Goal: Task Accomplishment & Management: Manage account settings

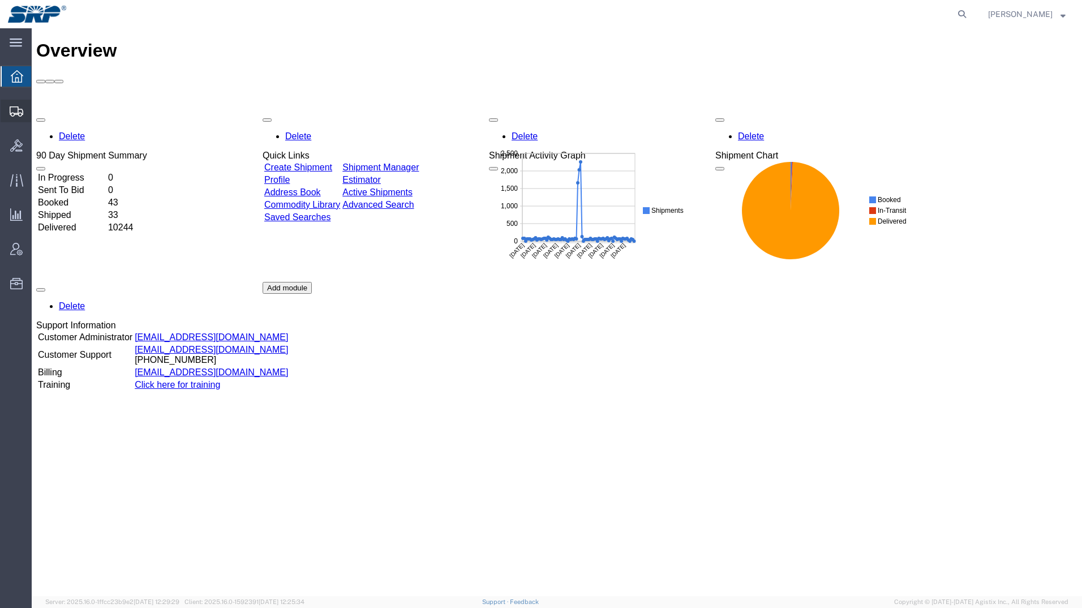
click at [16, 107] on icon at bounding box center [17, 111] width 14 height 10
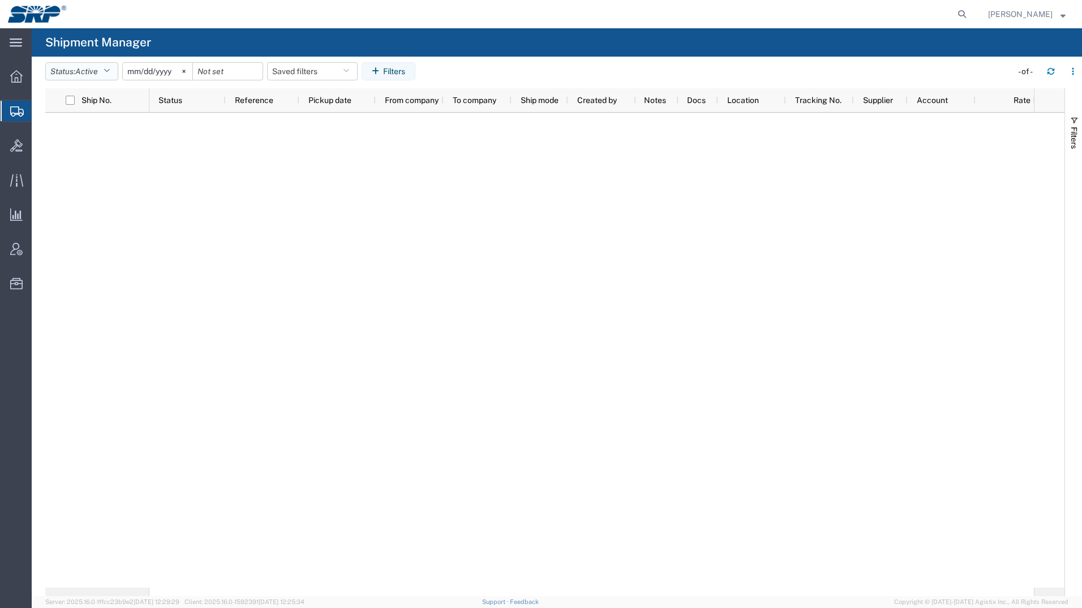
click at [106, 79] on button "Status: Active" at bounding box center [81, 71] width 73 height 18
click at [67, 133] on span "All" at bounding box center [112, 131] width 132 height 18
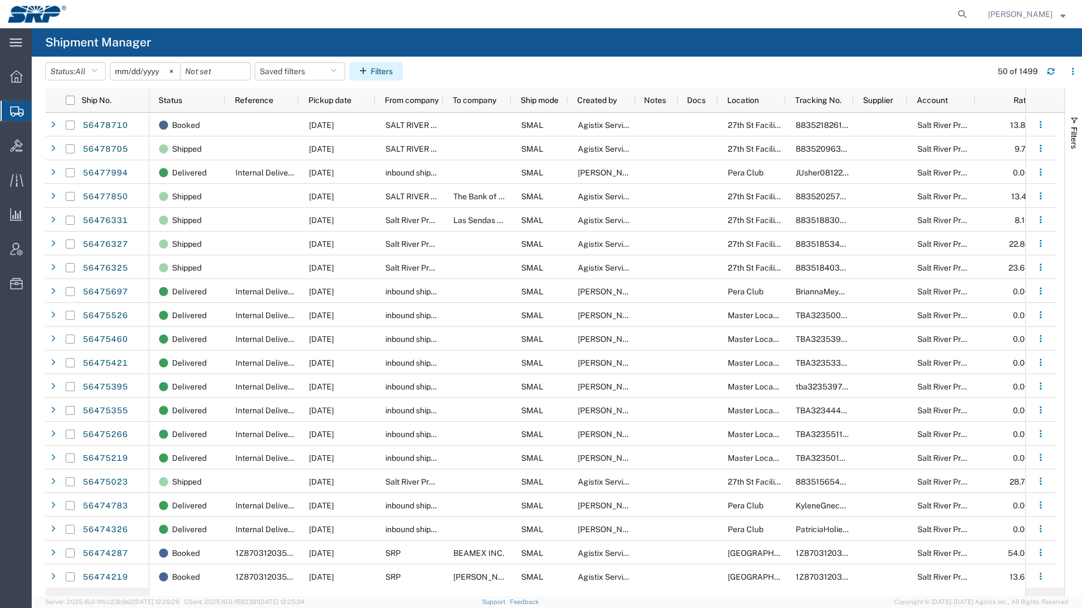
click at [371, 72] on icon "button" at bounding box center [364, 71] width 11 height 8
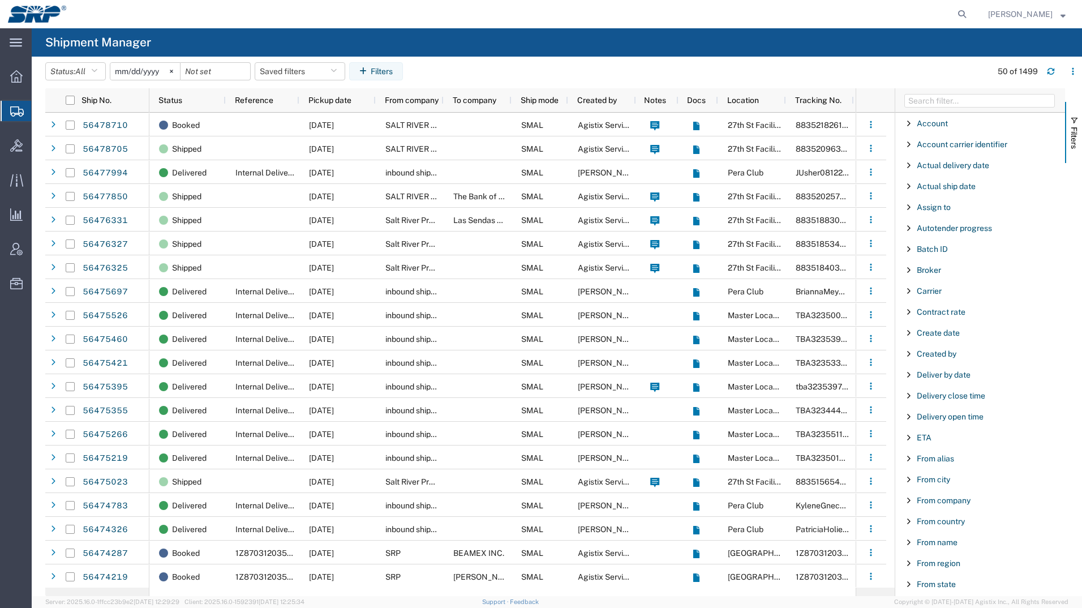
click at [942, 359] on div "Created by" at bounding box center [980, 353] width 170 height 20
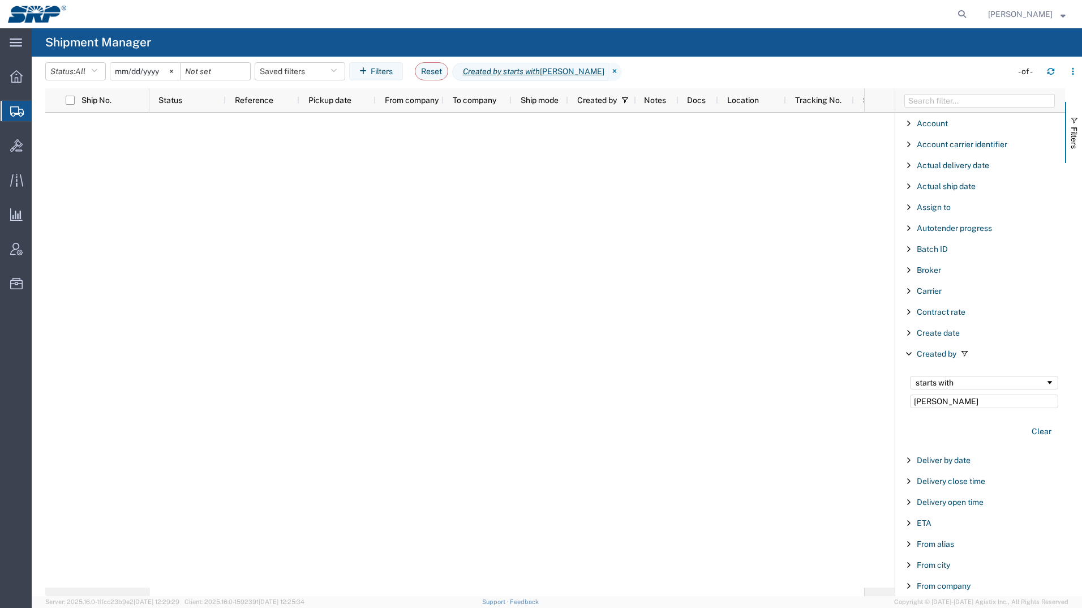
type input "[PERSON_NAME]"
click at [976, 389] on div "starts with" at bounding box center [984, 383] width 148 height 14
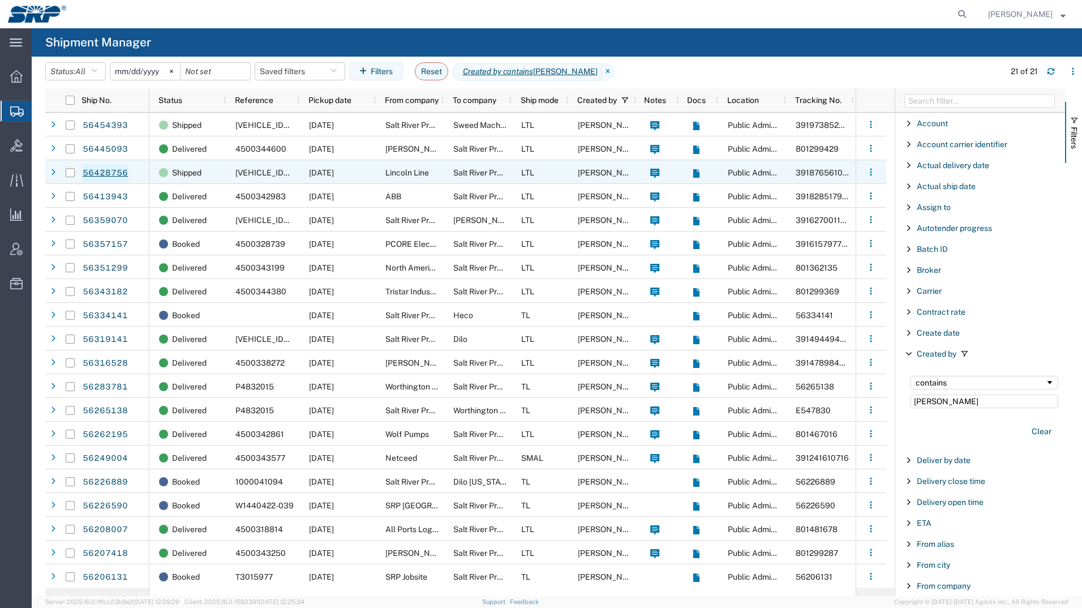
click at [111, 175] on link "56428756" at bounding box center [105, 173] width 46 height 18
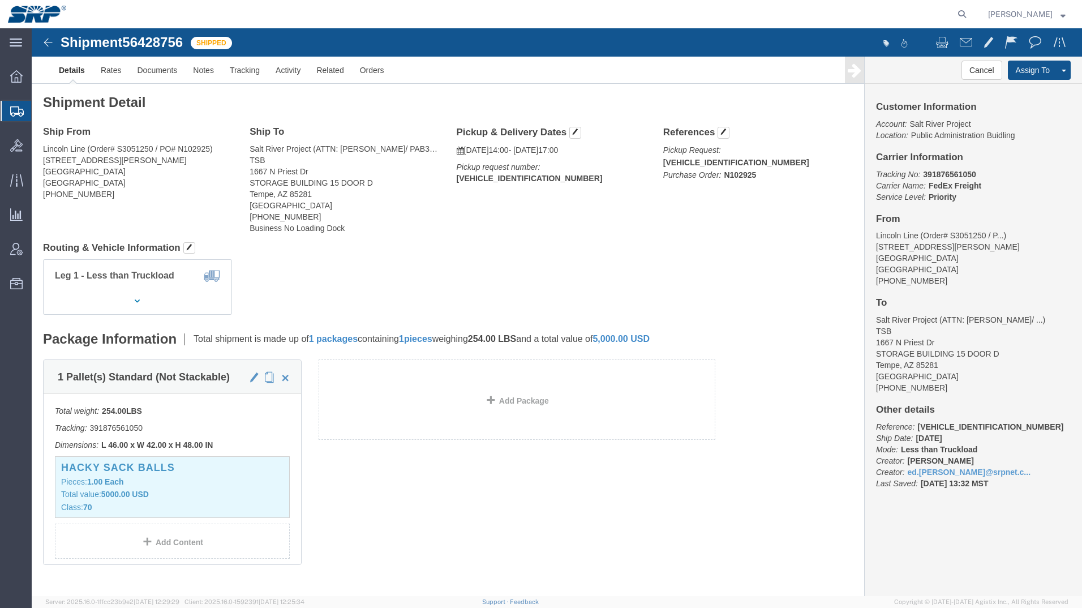
click img
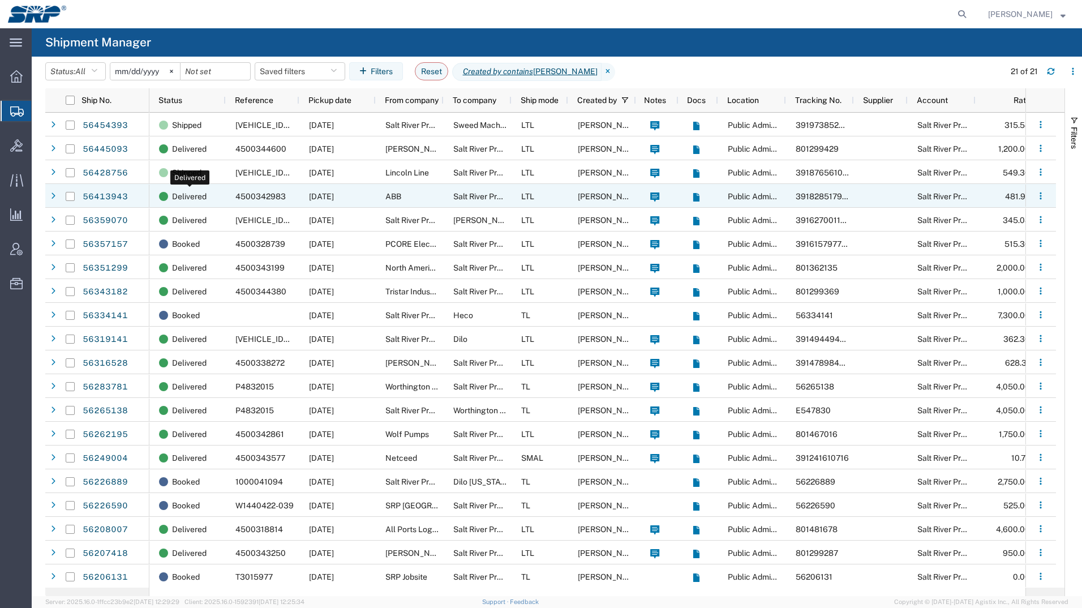
click at [177, 192] on span "Delivered" at bounding box center [189, 196] width 35 height 24
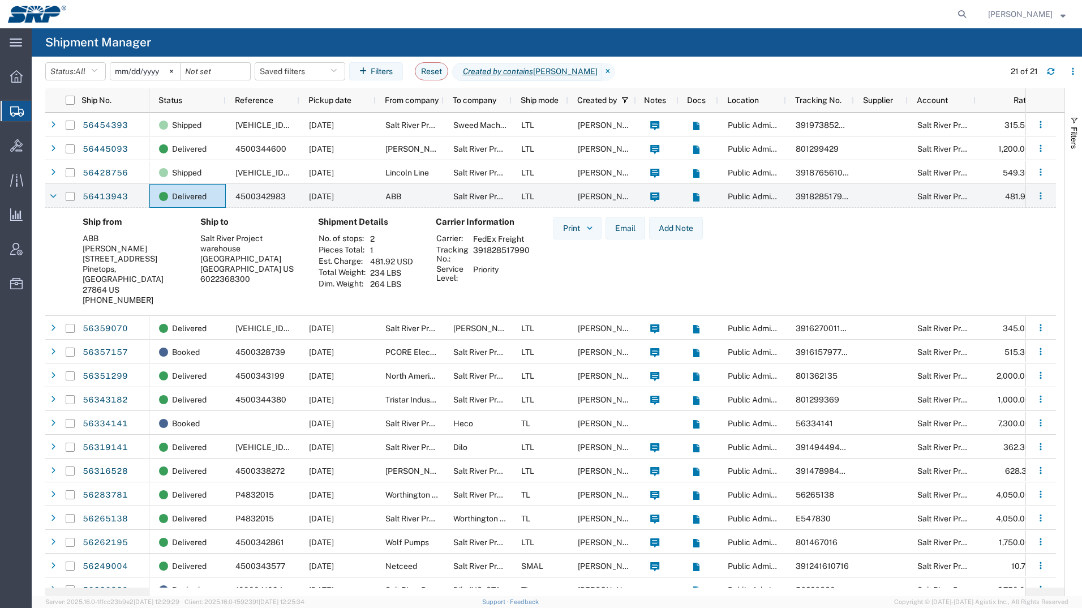
click at [193, 304] on div "Ship to [GEOGRAPHIC_DATA] [STREET_ADDRESS][PERSON_NAME] 6022368300" at bounding box center [250, 265] width 118 height 96
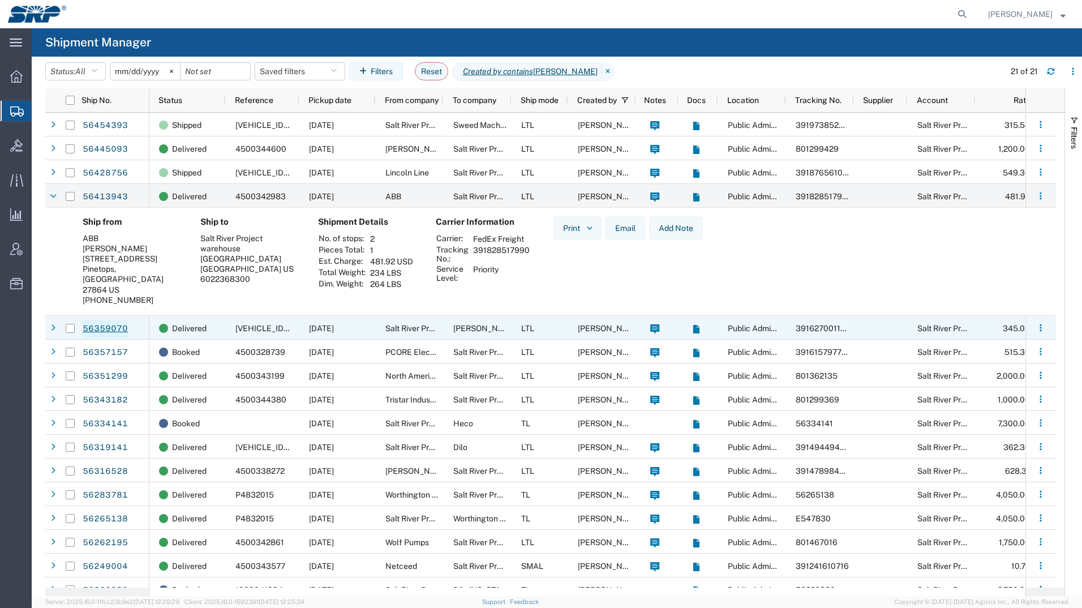
click at [113, 327] on link "56359070" at bounding box center [105, 329] width 46 height 18
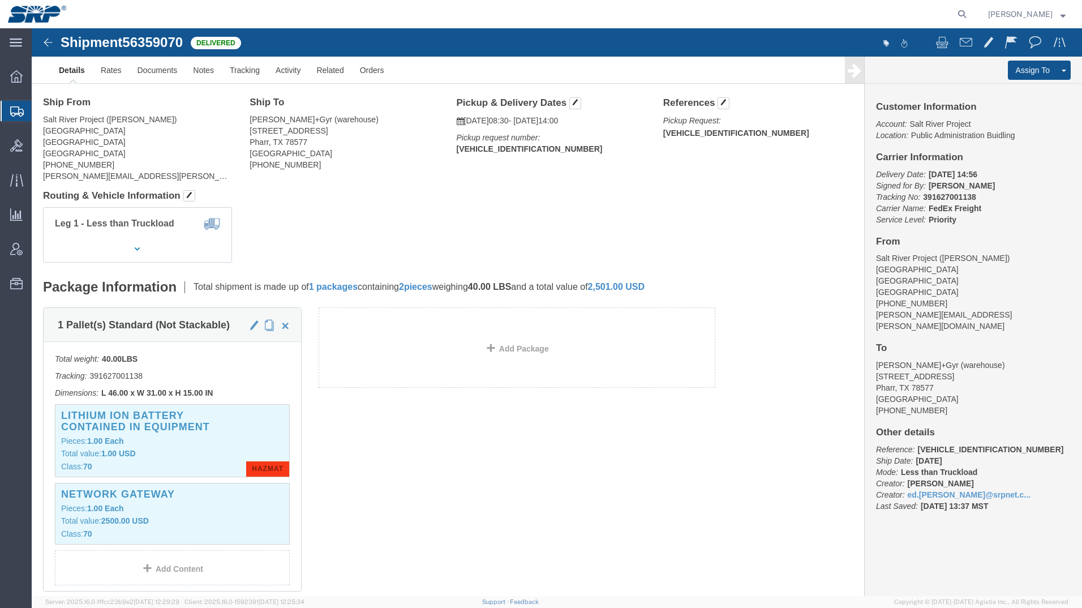
scroll to position [57, 0]
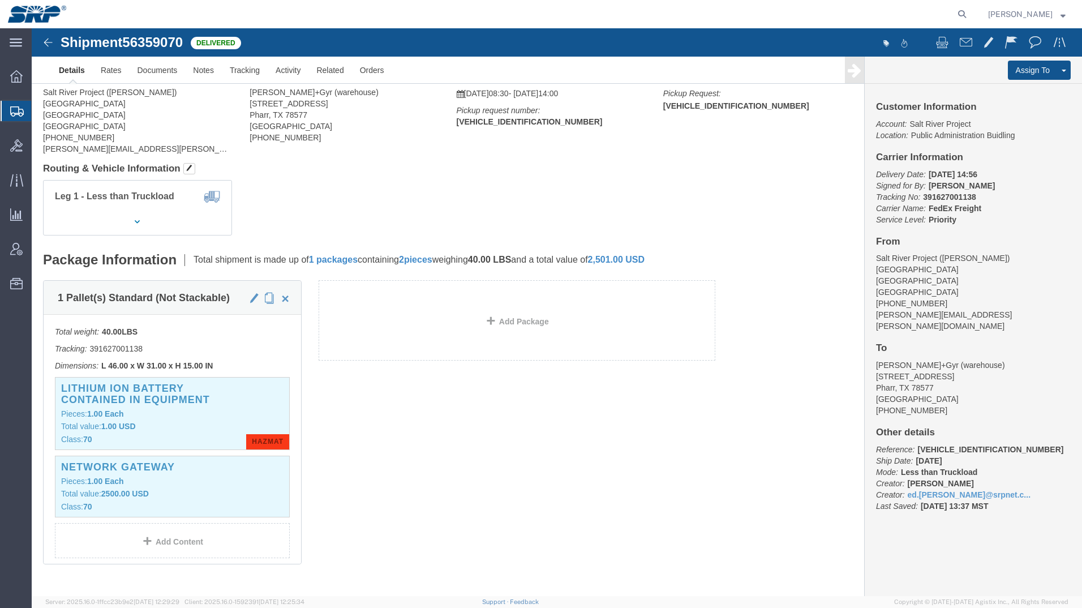
click img
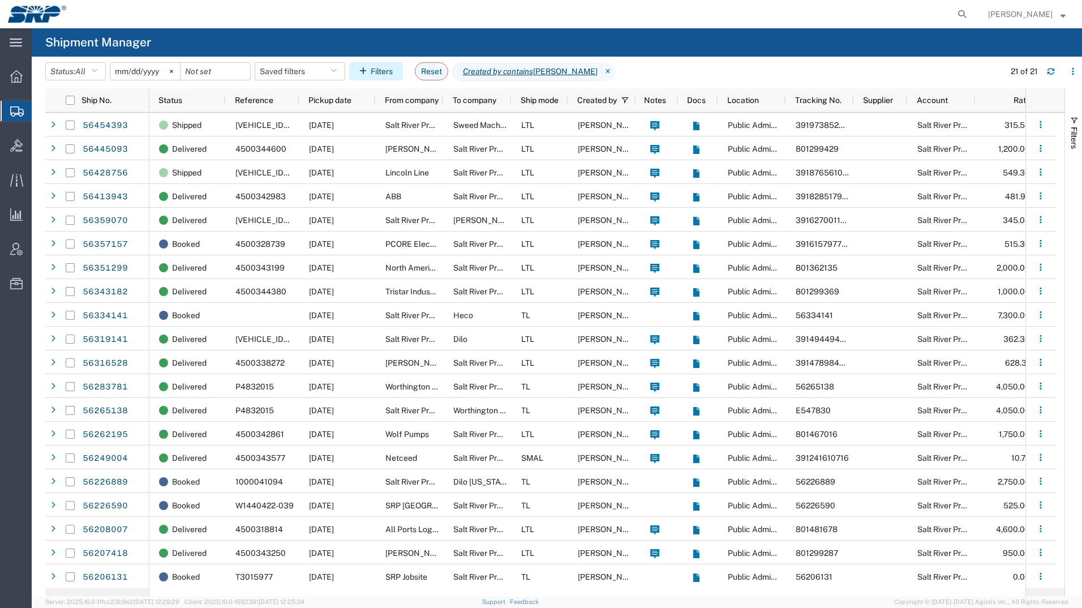
click at [377, 69] on button "Filters" at bounding box center [376, 71] width 54 height 18
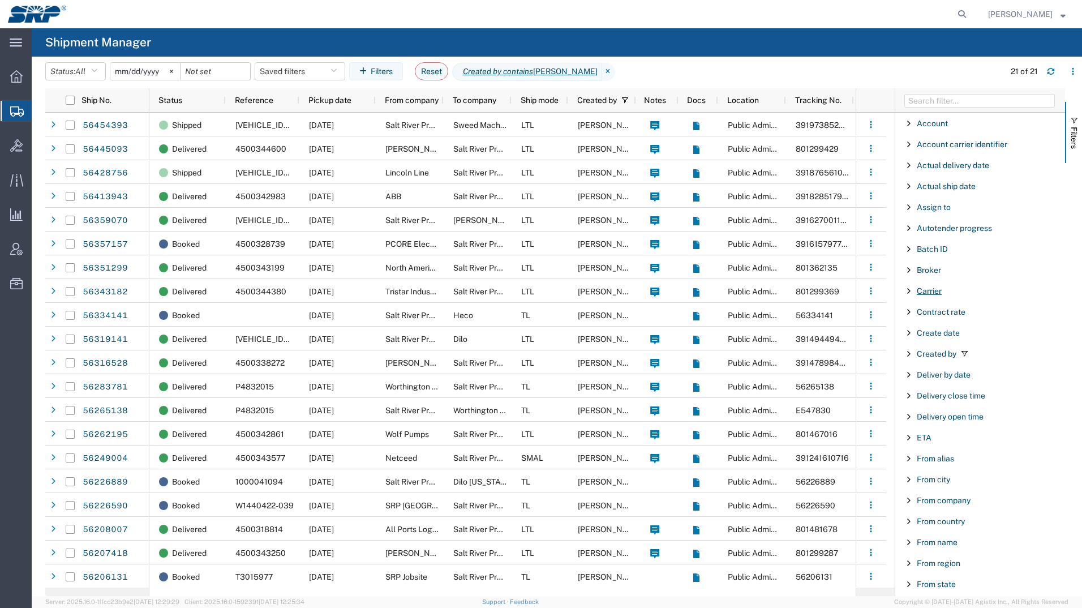
click at [924, 290] on span "Carrier" at bounding box center [928, 290] width 25 height 9
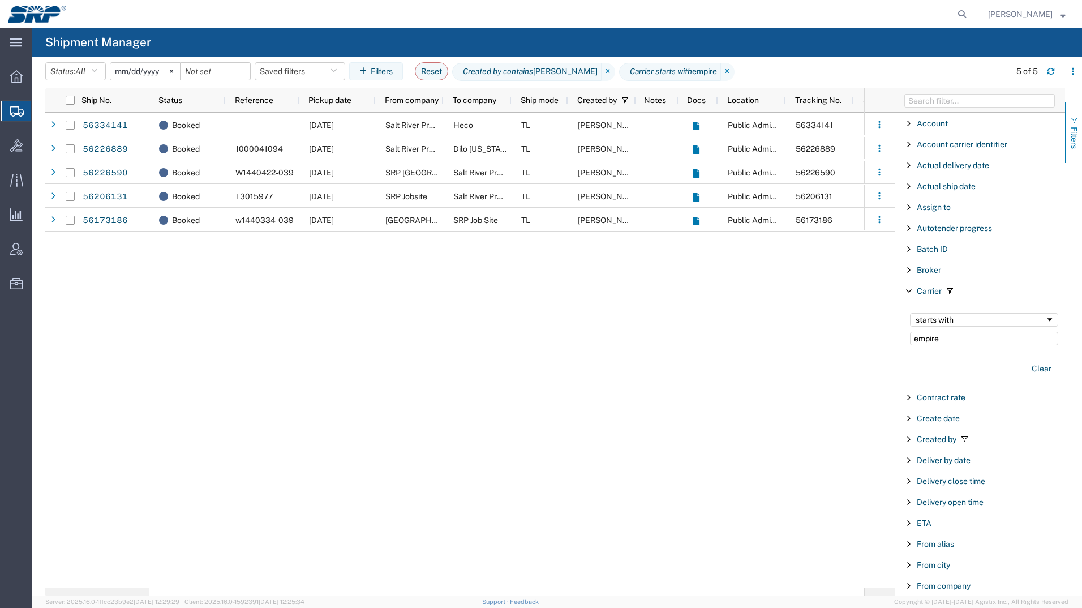
type input "empire"
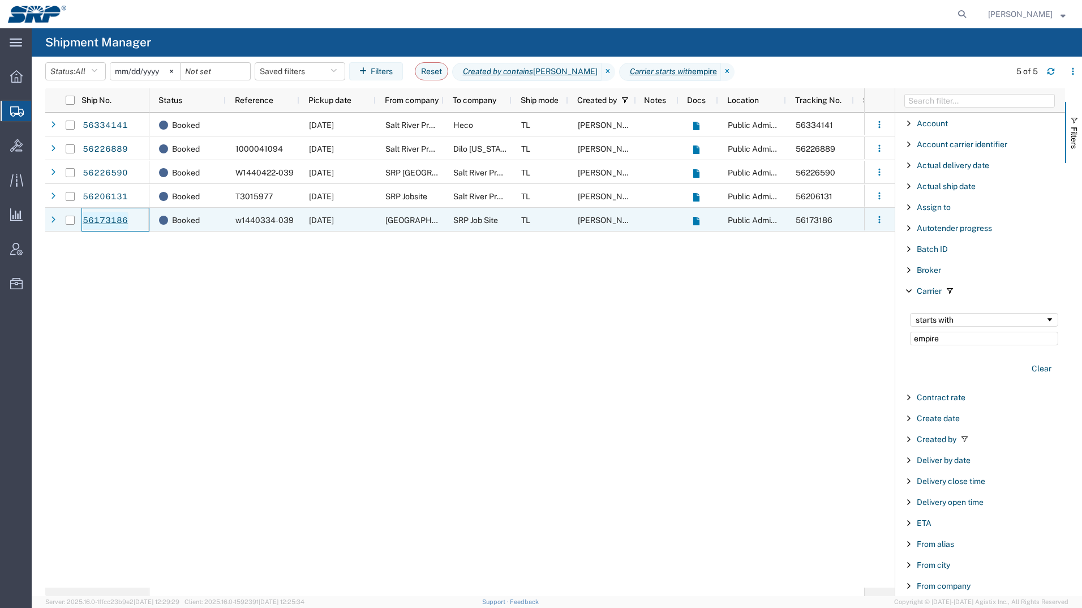
click at [111, 223] on link "56173186" at bounding box center [105, 221] width 46 height 18
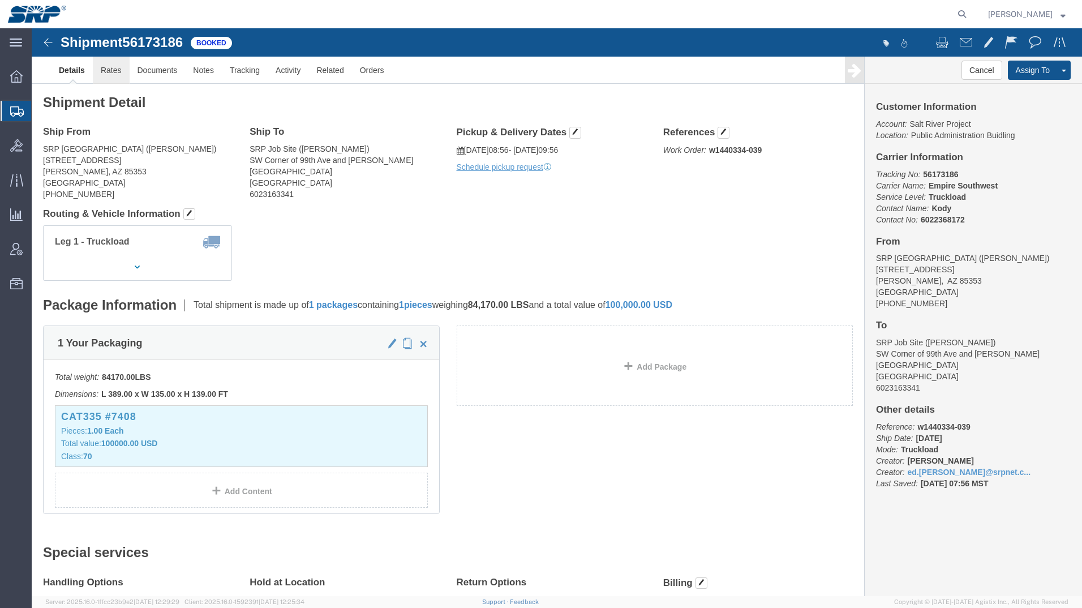
click link "Rates"
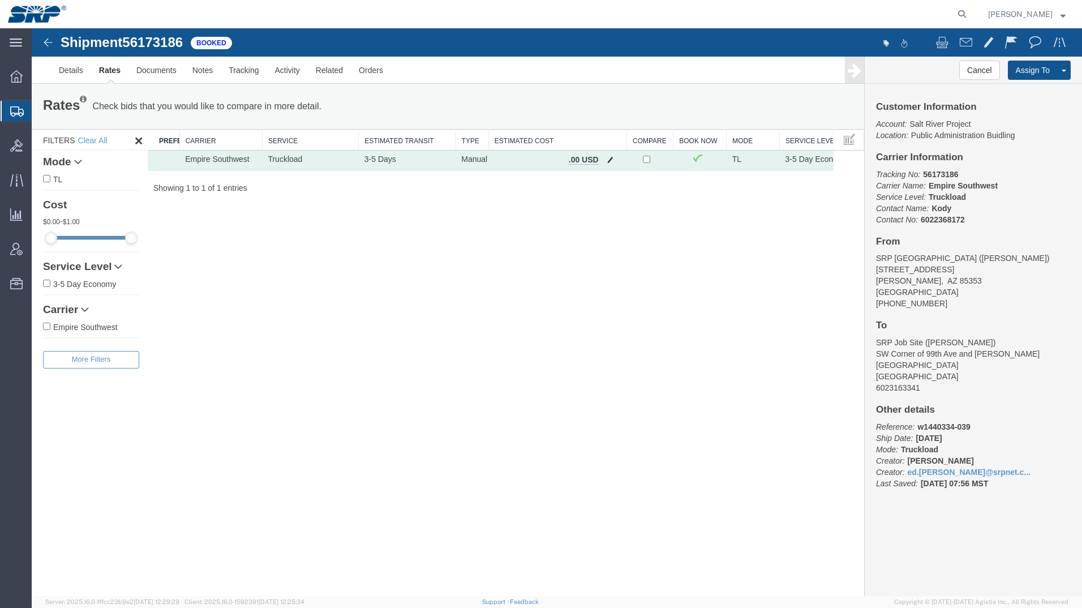
click at [610, 161] on span "button" at bounding box center [610, 160] width 6 height 8
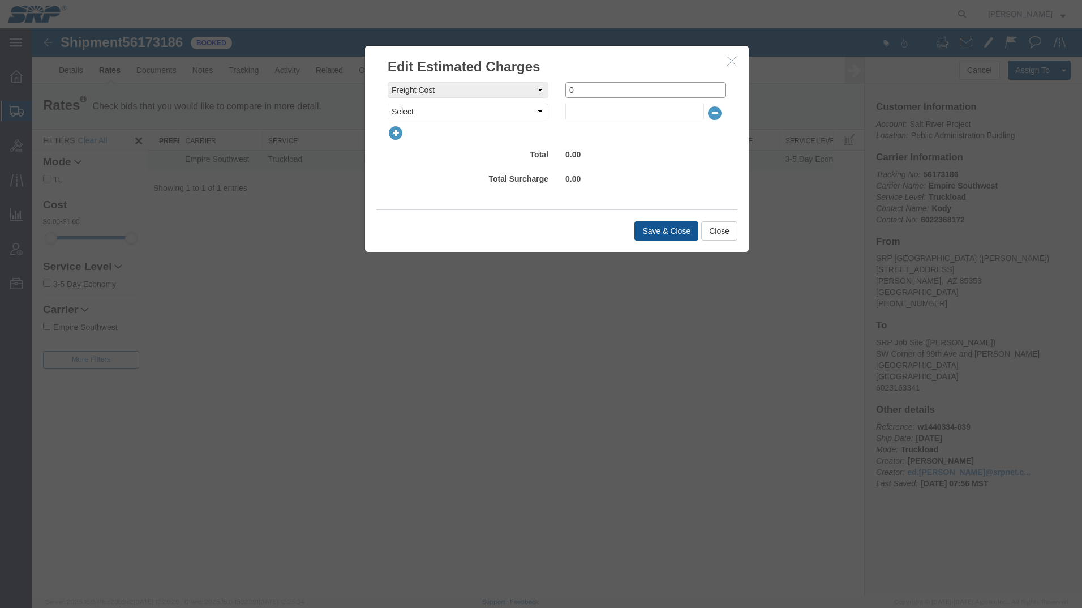
click at [523, 84] on div "freightCost Select AES Filing Accessorial Delivery Charge Additional Invoice De…" at bounding box center [556, 90] width 355 height 16
type input "605"
click at [664, 238] on button "Save & Close" at bounding box center [666, 230] width 64 height 19
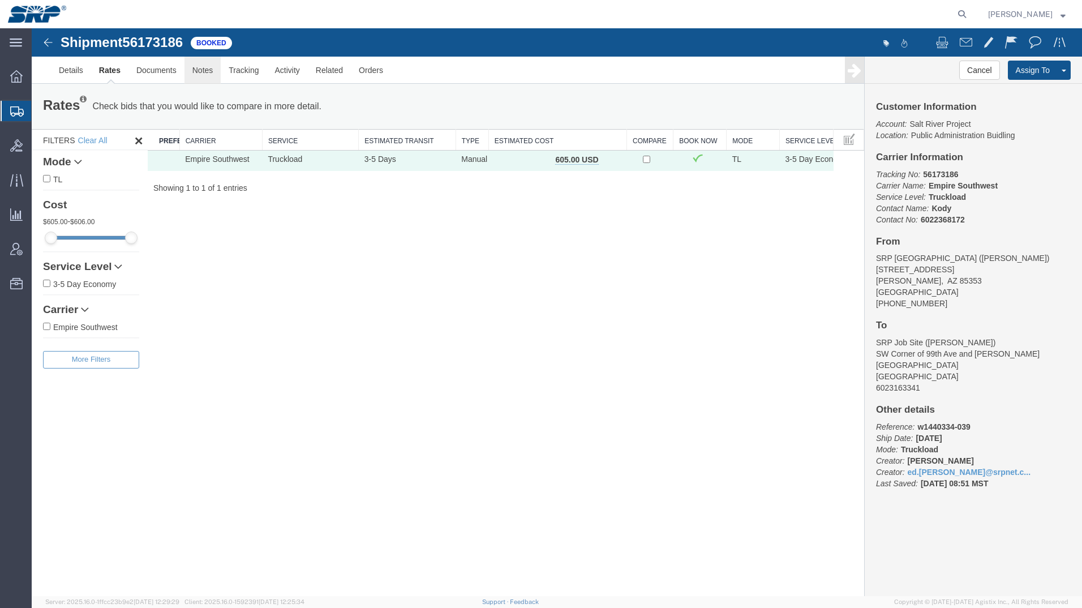
click at [209, 76] on link "Notes" at bounding box center [202, 70] width 37 height 27
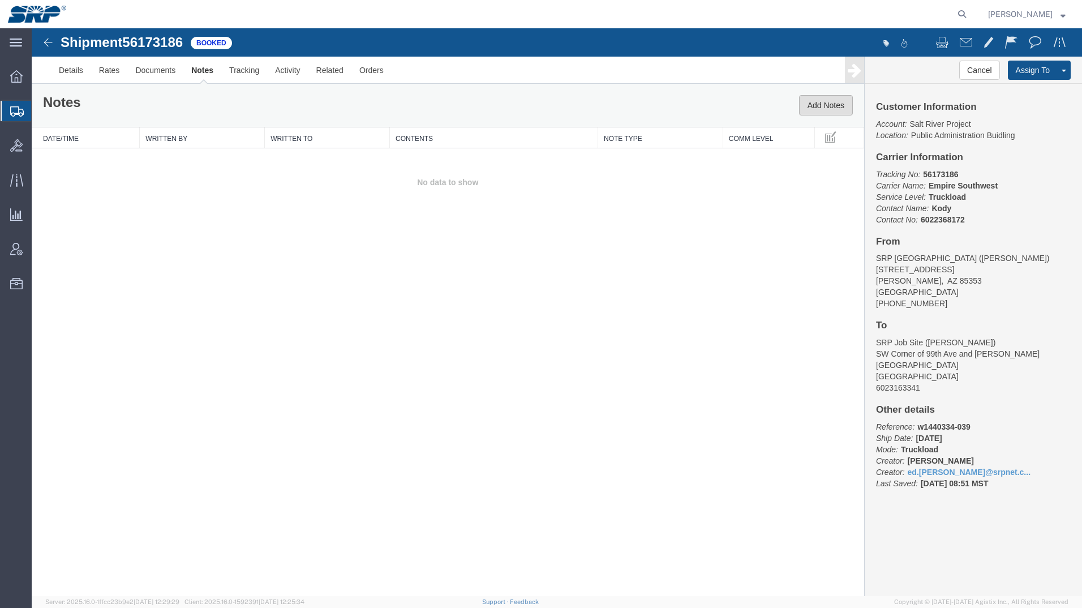
click at [808, 99] on button "Add Notes" at bounding box center [826, 105] width 54 height 20
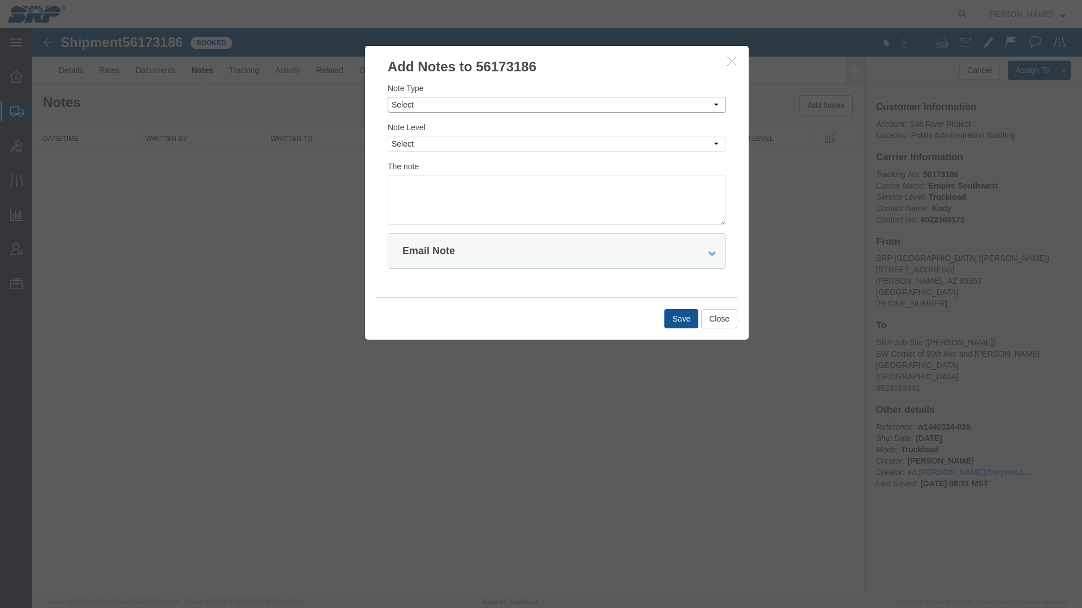
click at [430, 105] on select "Select Approval Bid Notes Carrier Change Notes Claim Notes Content Hazmat Notes…" at bounding box center [556, 105] width 338 height 16
select select "APPROVAL"
click at [387, 97] on select "Select Approval Bid Notes Carrier Change Notes Claim Notes Content Hazmat Notes…" at bounding box center [556, 105] width 338 height 16
click at [425, 148] on select "Select Private to Account Private to Vendor Public" at bounding box center [556, 144] width 338 height 16
select select "PRIVATE_TO_ACCOUNT"
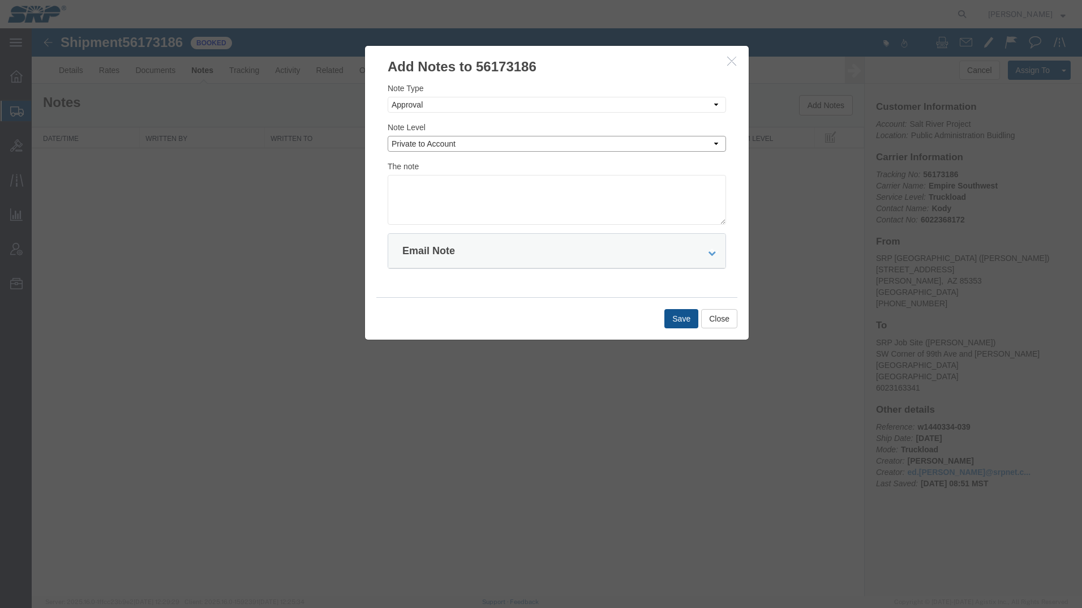
click at [387, 136] on select "Select Private to Account Private to Vendor Public" at bounding box center [556, 144] width 338 height 16
click at [421, 180] on textarea at bounding box center [556, 200] width 338 height 50
type textarea "ETNV0160568 $605"
click at [673, 313] on button "Save" at bounding box center [681, 318] width 34 height 19
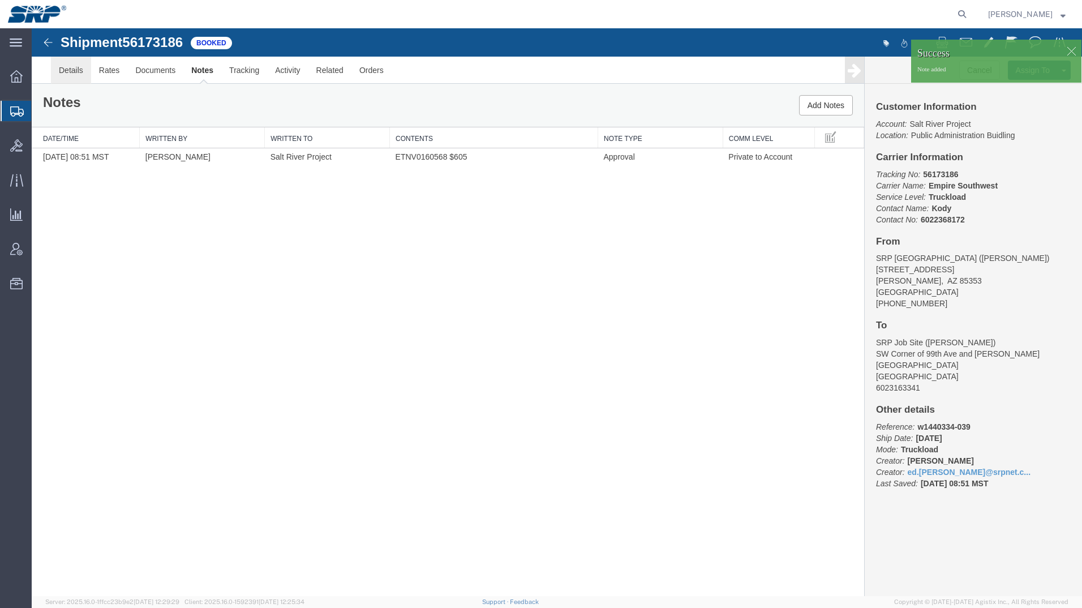
click at [80, 74] on link "Details" at bounding box center [71, 70] width 40 height 27
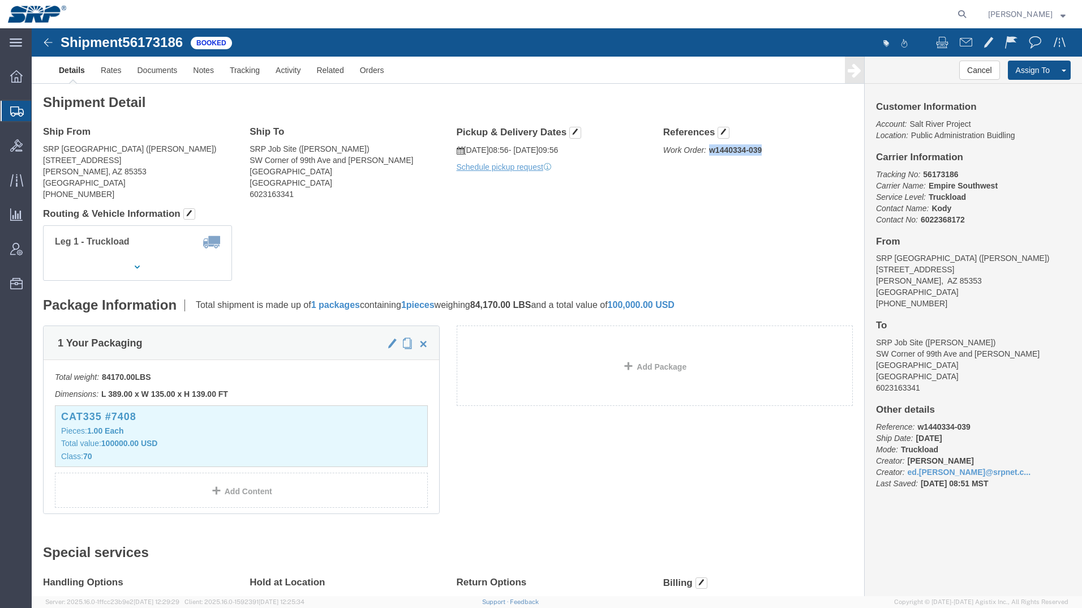
click p "Work Order: w1440334-039"
click img
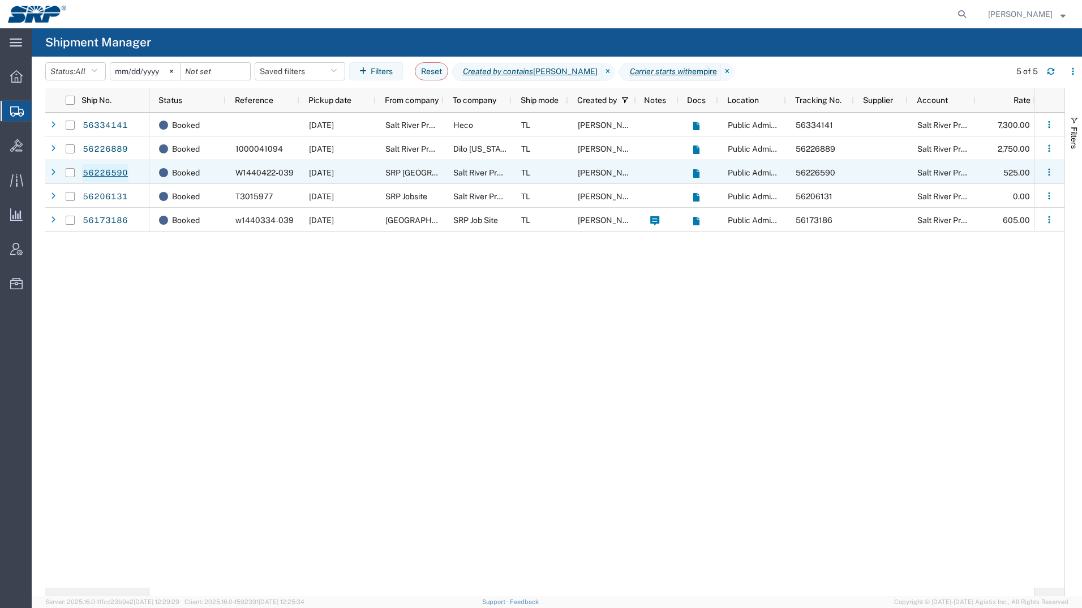
click at [113, 173] on link "56226590" at bounding box center [105, 173] width 46 height 18
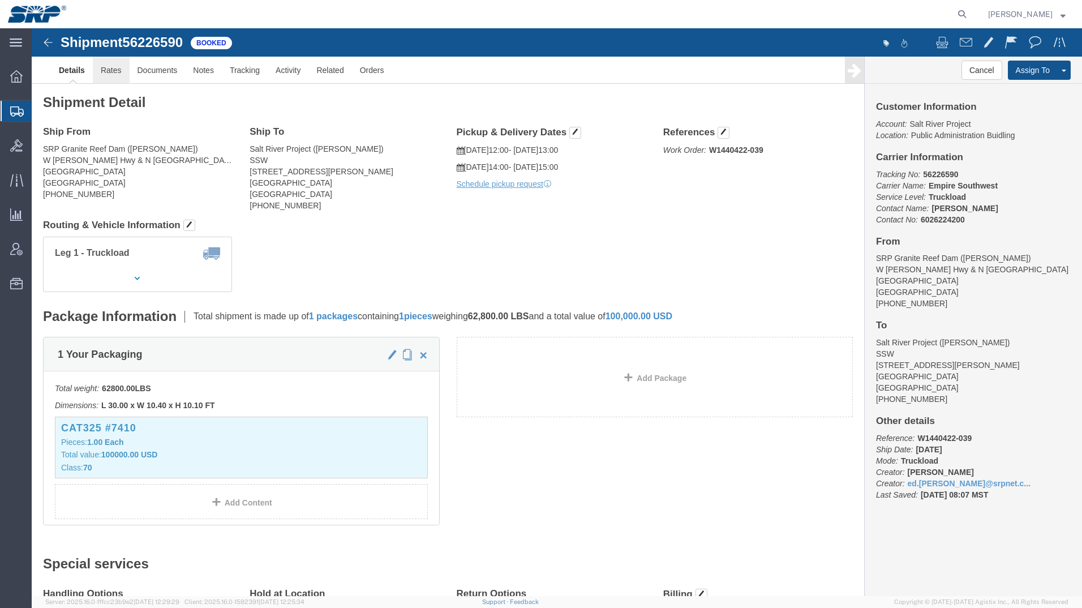
click link "Rates"
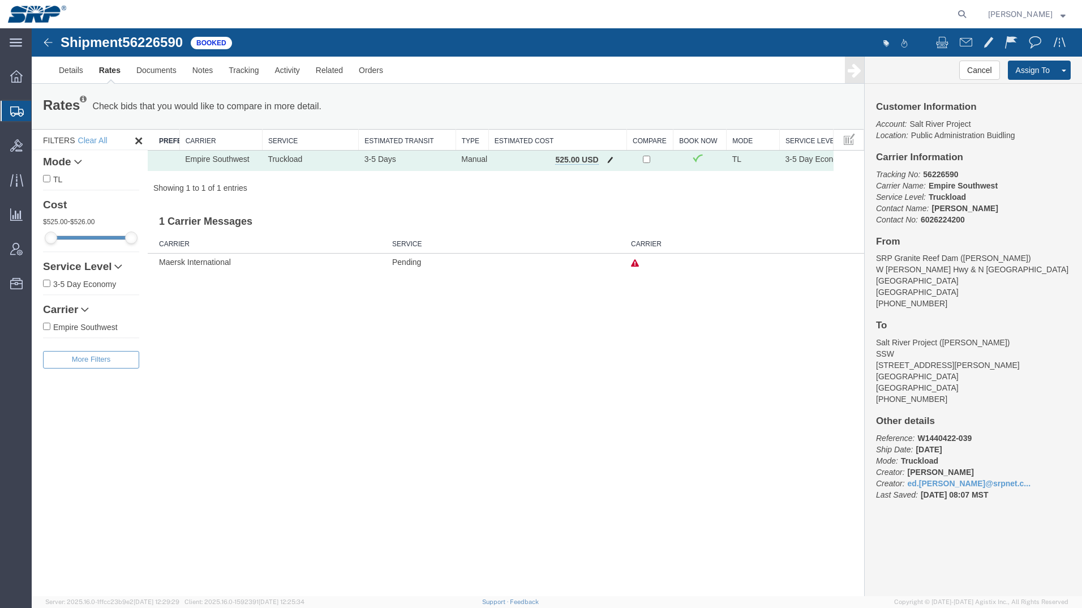
click at [609, 162] on span "button" at bounding box center [610, 160] width 6 height 8
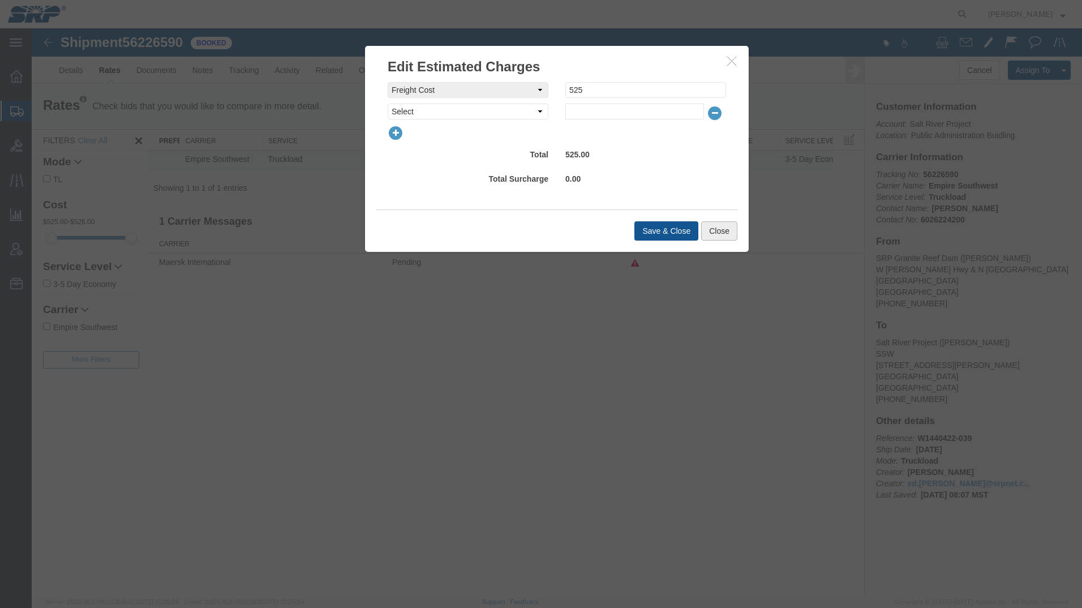
click at [721, 225] on button "Close" at bounding box center [719, 230] width 36 height 19
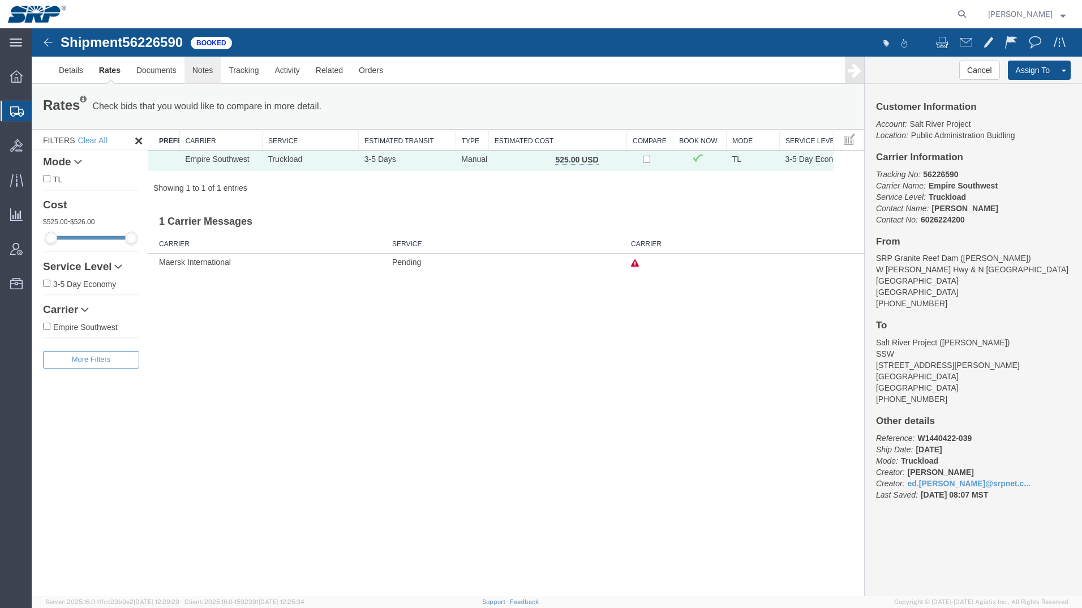
click at [210, 77] on link "Notes" at bounding box center [202, 70] width 37 height 27
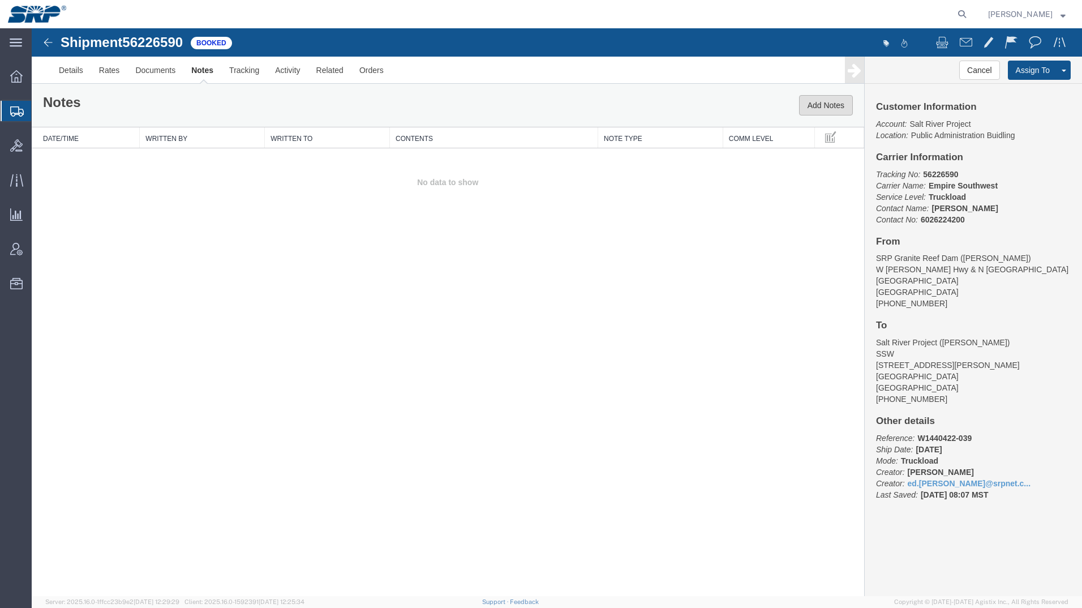
click at [829, 104] on button "Add Notes" at bounding box center [826, 105] width 54 height 20
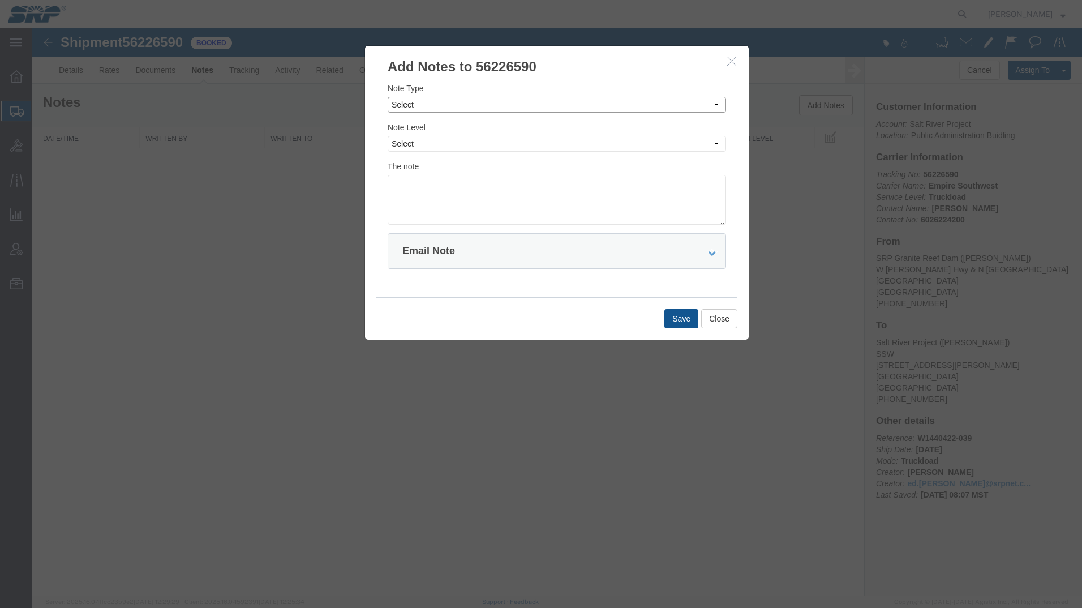
click at [443, 104] on select "Select Approval Bid Notes Carrier Change Notes Claim Notes Content Hazmat Notes…" at bounding box center [556, 105] width 338 height 16
select select "APPROVAL"
click at [387, 97] on select "Select Approval Bid Notes Carrier Change Notes Claim Notes Content Hazmat Notes…" at bounding box center [556, 105] width 338 height 16
click at [412, 149] on select "Select Private to Account Private to Vendor Public" at bounding box center [556, 144] width 338 height 16
select select "PRIVATE_TO_ACCOUNT"
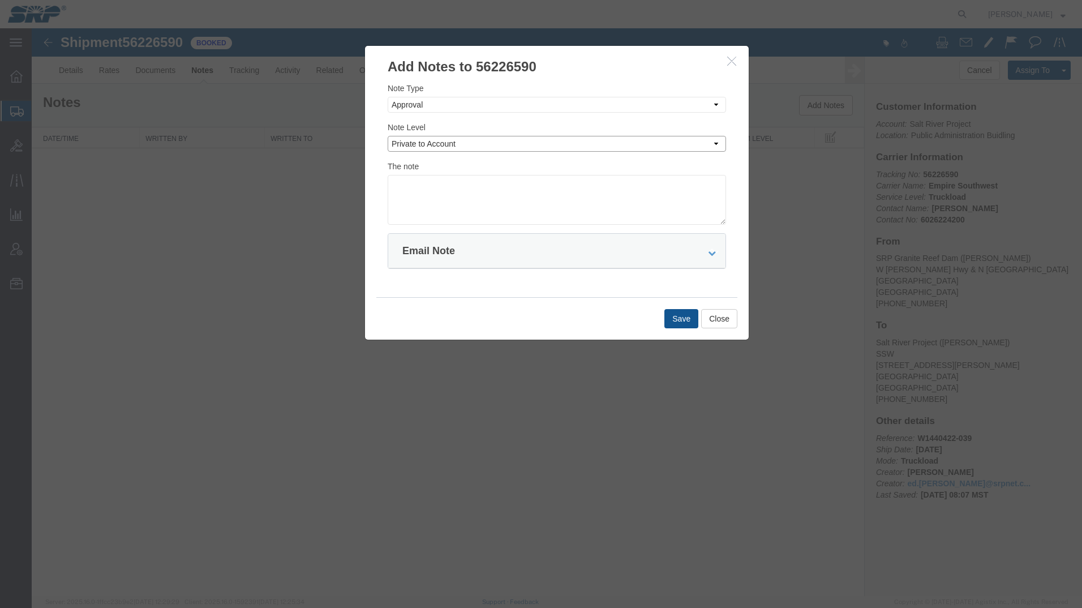
click at [387, 136] on select "Select Private to Account Private to Vendor Public" at bounding box center [556, 144] width 338 height 16
click at [412, 176] on textarea at bounding box center [556, 200] width 338 height 50
type textarea "ETNV0160743 $525"
click at [674, 312] on button "Save" at bounding box center [681, 318] width 34 height 19
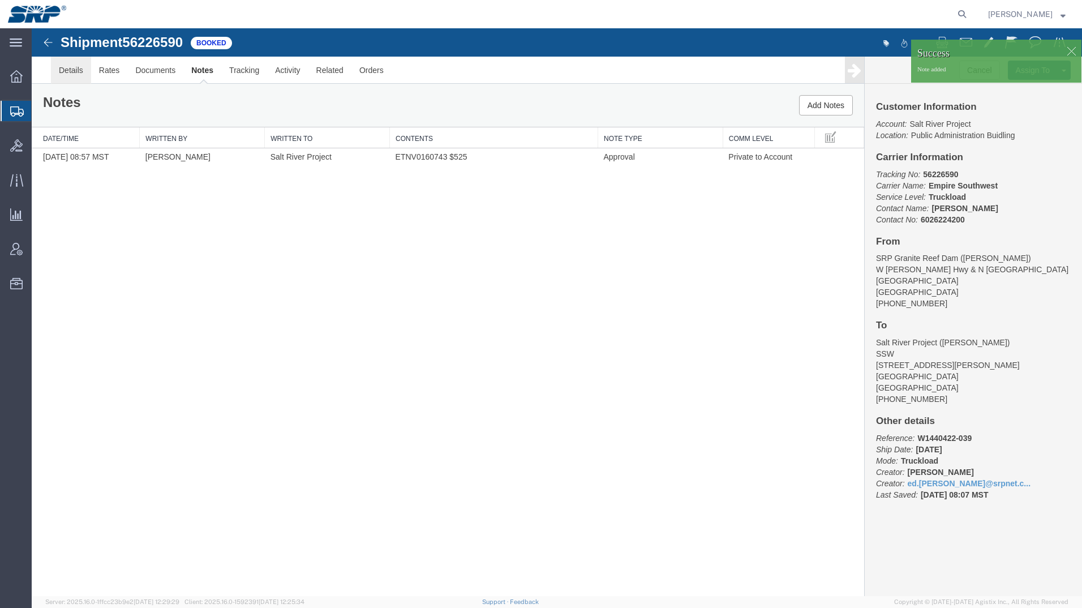
click at [71, 66] on link "Details" at bounding box center [71, 70] width 40 height 27
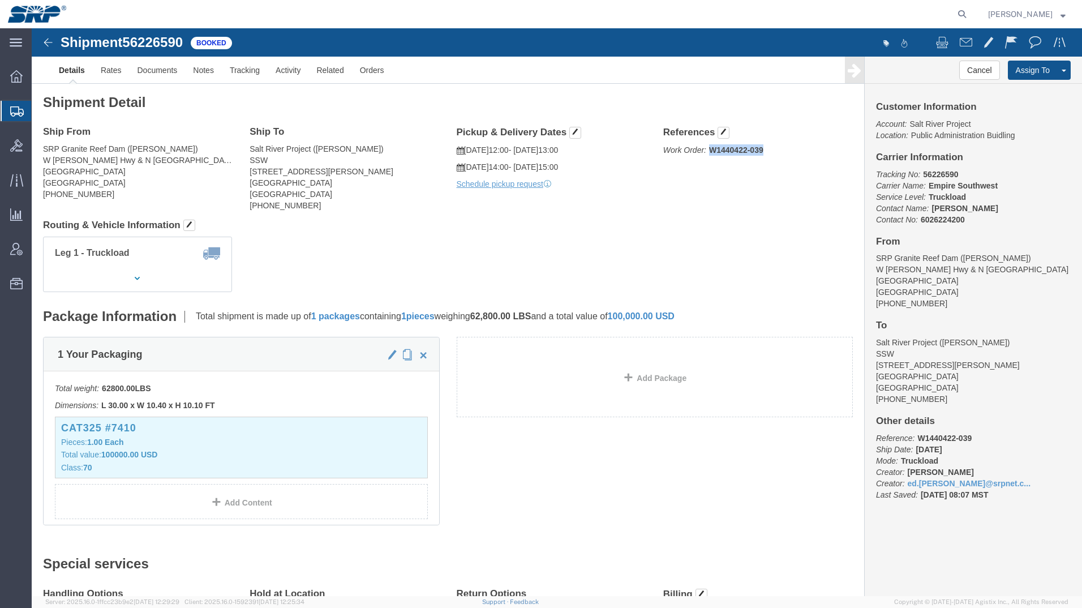
click p "Work Order: W1440422-039"
copy b "W1440422-039"
click img
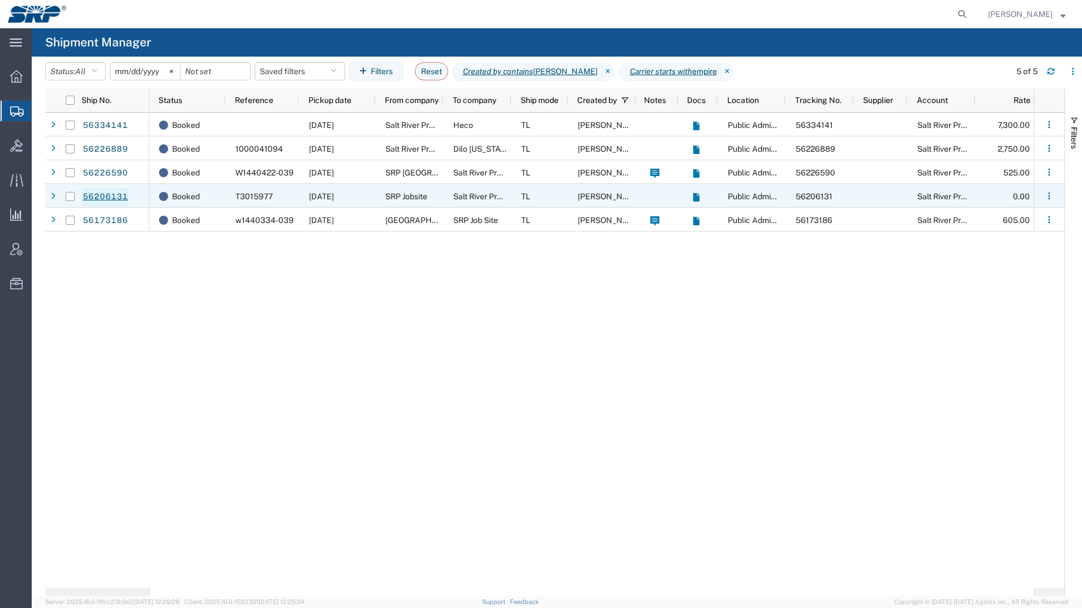
click at [114, 190] on link "56206131" at bounding box center [105, 197] width 46 height 18
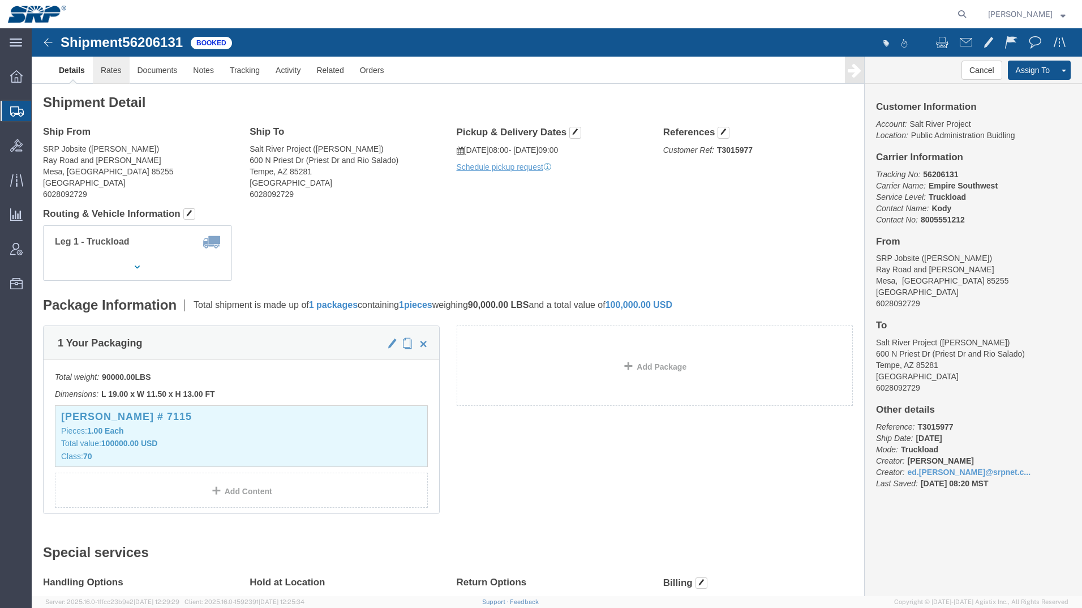
click link "Rates"
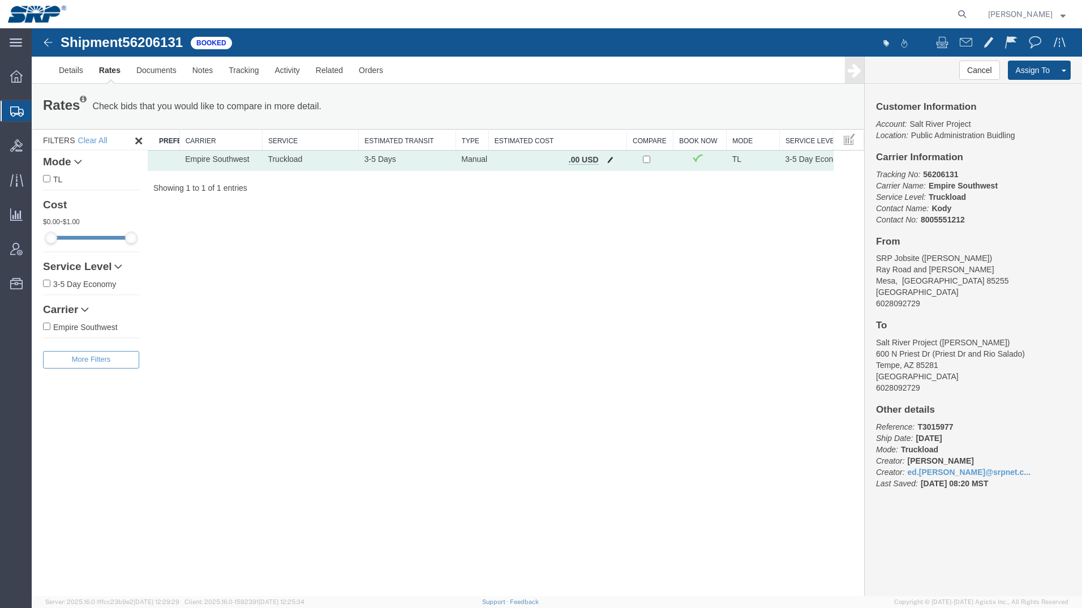
click at [609, 161] on span "button" at bounding box center [610, 160] width 6 height 8
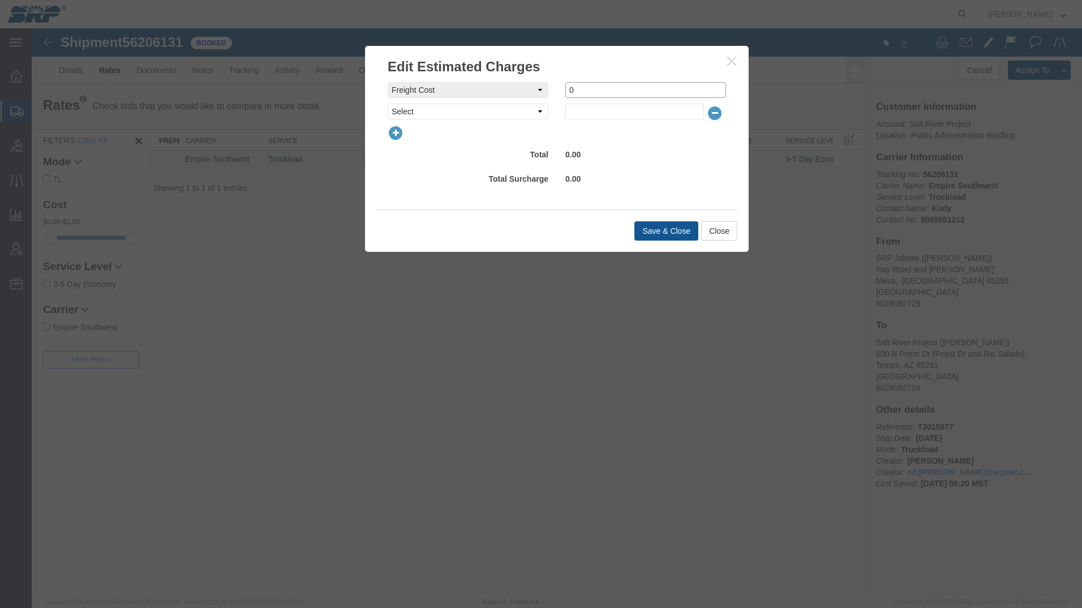
click at [516, 92] on div "freightCost Select AES Filing Accessorial Delivery Charge Additional Invoice De…" at bounding box center [556, 90] width 355 height 16
type input "775"
click at [653, 234] on button "Save & Close" at bounding box center [666, 230] width 64 height 19
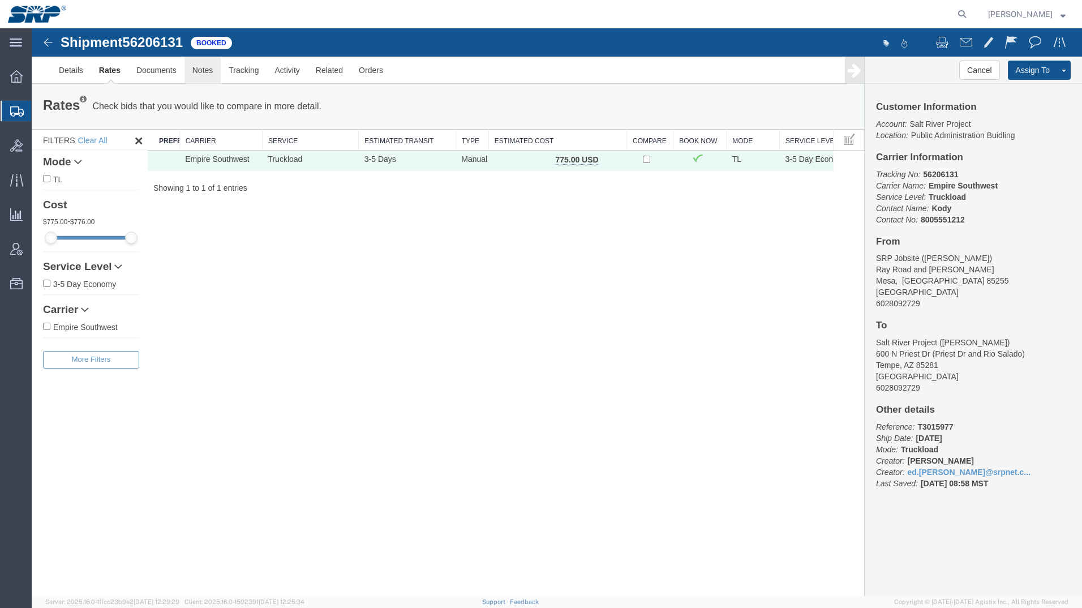
click at [208, 72] on link "Notes" at bounding box center [202, 70] width 37 height 27
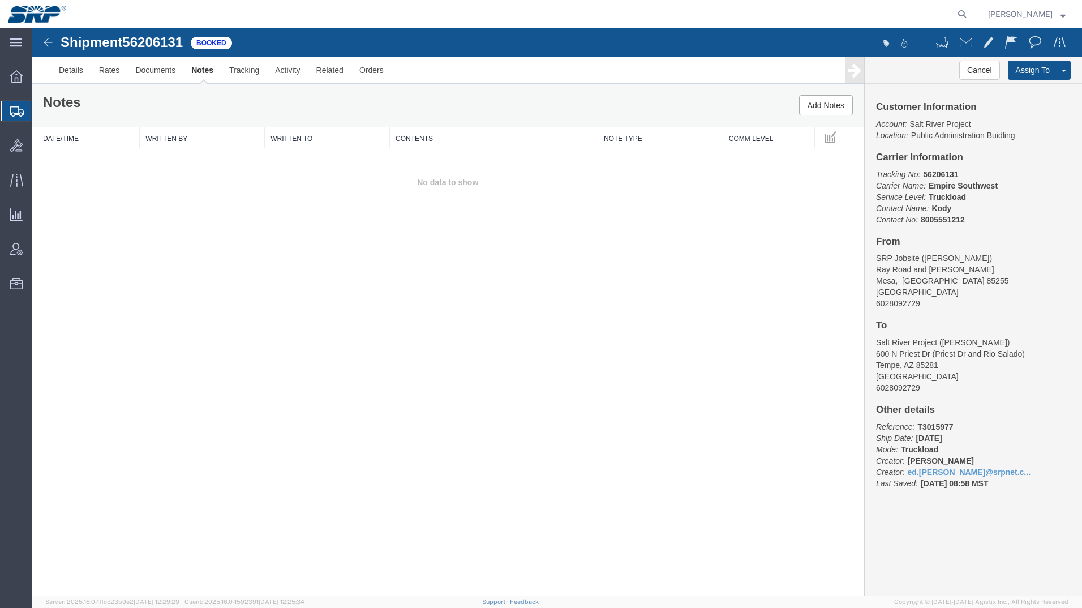
click at [831, 94] on div "Notes Add Notes" at bounding box center [448, 105] width 832 height 43
click at [826, 106] on button "Add Notes" at bounding box center [826, 105] width 54 height 20
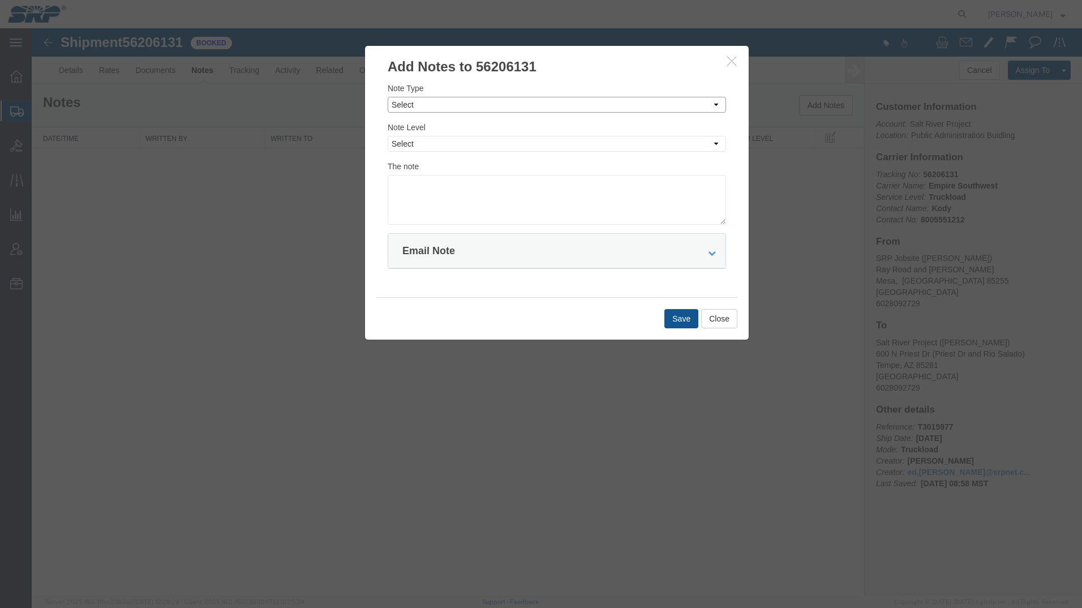
click at [451, 106] on select "Select Approval Bid Notes Carrier Change Notes Claim Notes Content Hazmat Notes…" at bounding box center [556, 105] width 338 height 16
select select "APPROVAL"
click at [387, 97] on select "Select Approval Bid Notes Carrier Change Notes Claim Notes Content Hazmat Notes…" at bounding box center [556, 105] width 338 height 16
click at [427, 143] on select "Select Private to Account Private to Vendor Public" at bounding box center [556, 144] width 338 height 16
select select "PRIVATE_TO_ACCOUNT"
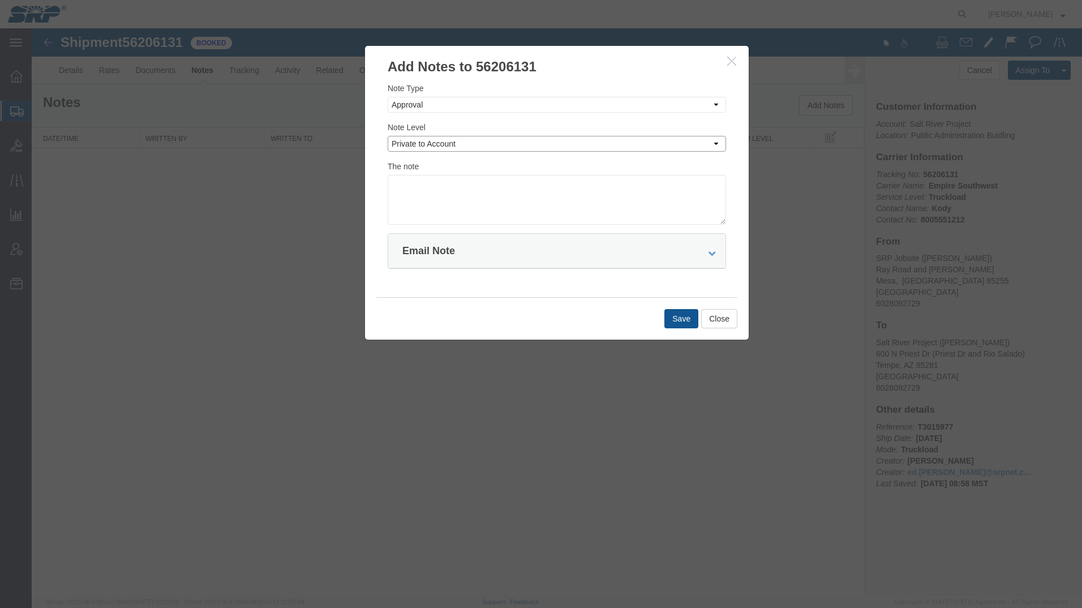
click at [387, 136] on select "Select Private to Account Private to Vendor Public" at bounding box center [556, 144] width 338 height 16
click at [424, 186] on textarea at bounding box center [556, 200] width 338 height 50
type textarea "ETNV0160742 $775"
click at [674, 314] on button "Save" at bounding box center [681, 318] width 34 height 19
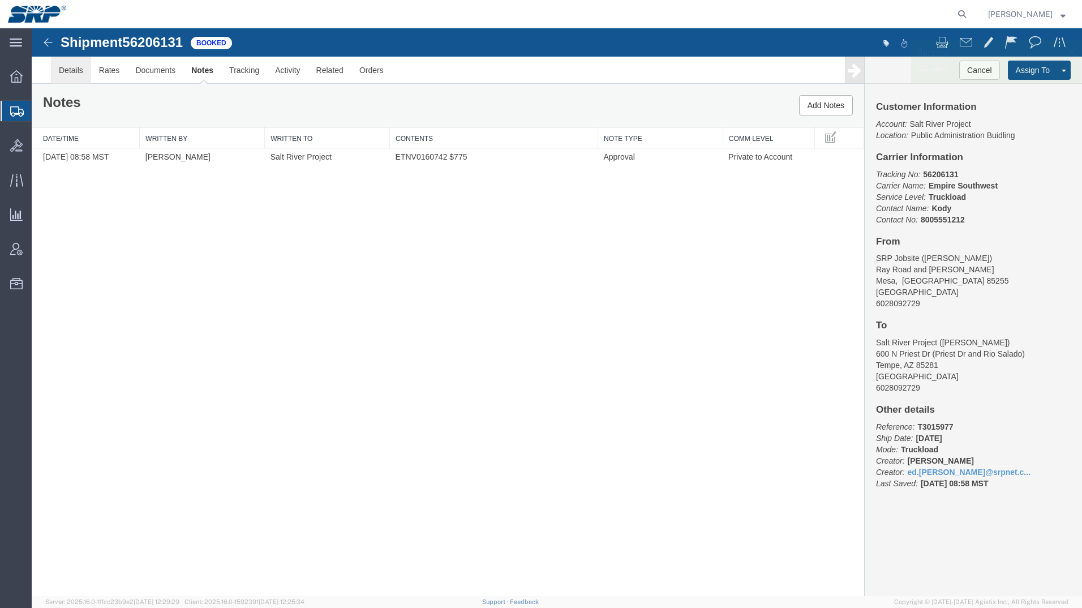
click at [70, 68] on link "Details" at bounding box center [71, 70] width 40 height 27
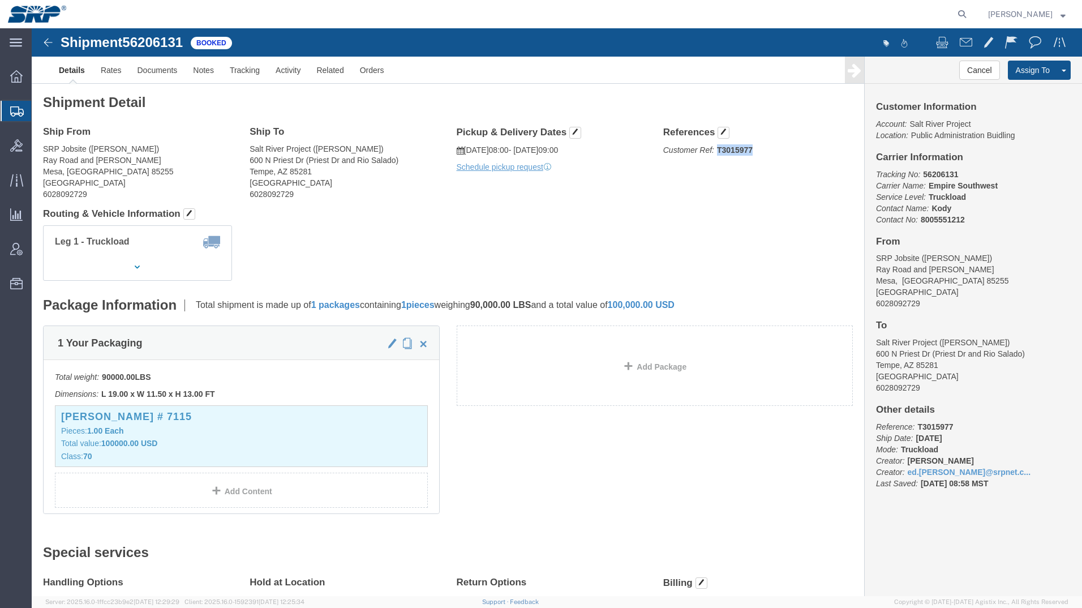
drag, startPoint x: 720, startPoint y: 122, endPoint x: 714, endPoint y: 124, distance: 6.3
click p "Customer Ref: T3015977"
click link "Notes"
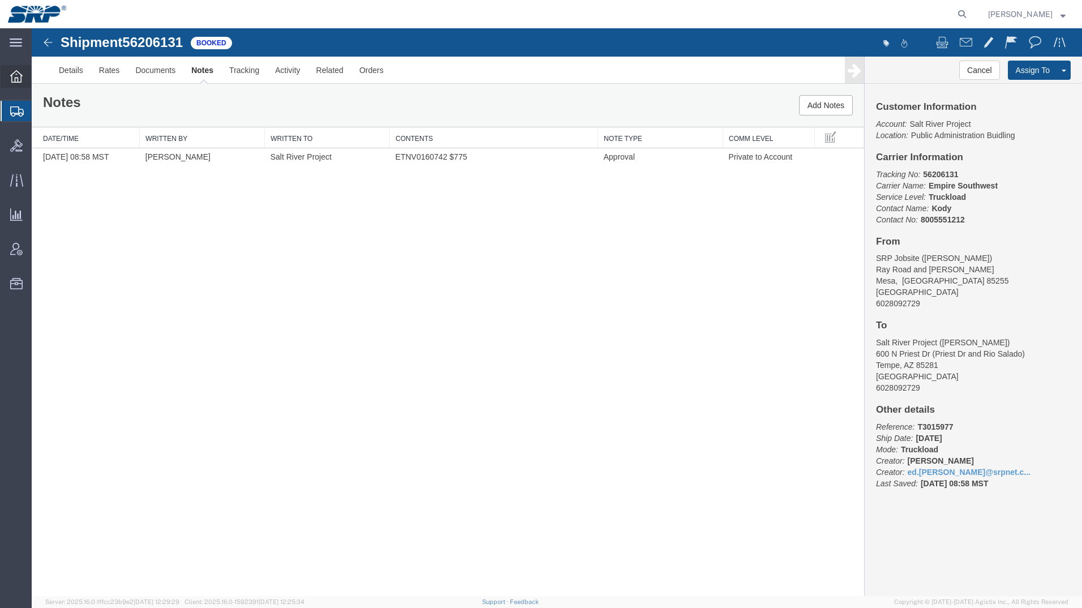
click at [13, 80] on icon at bounding box center [16, 76] width 12 height 12
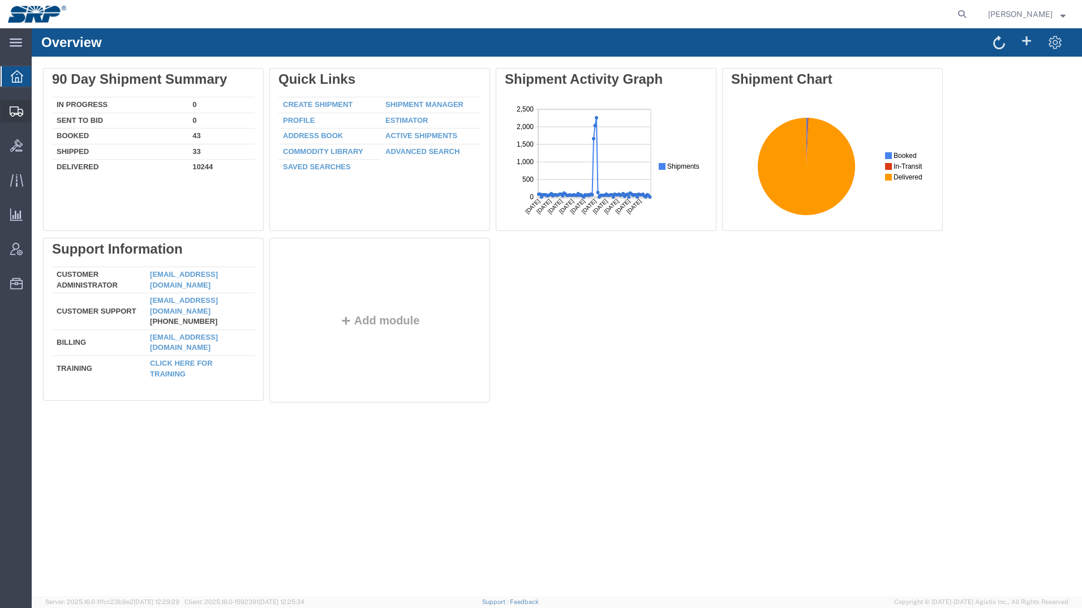
click at [16, 115] on icon at bounding box center [17, 111] width 14 height 10
